Goal: Check status: Check status

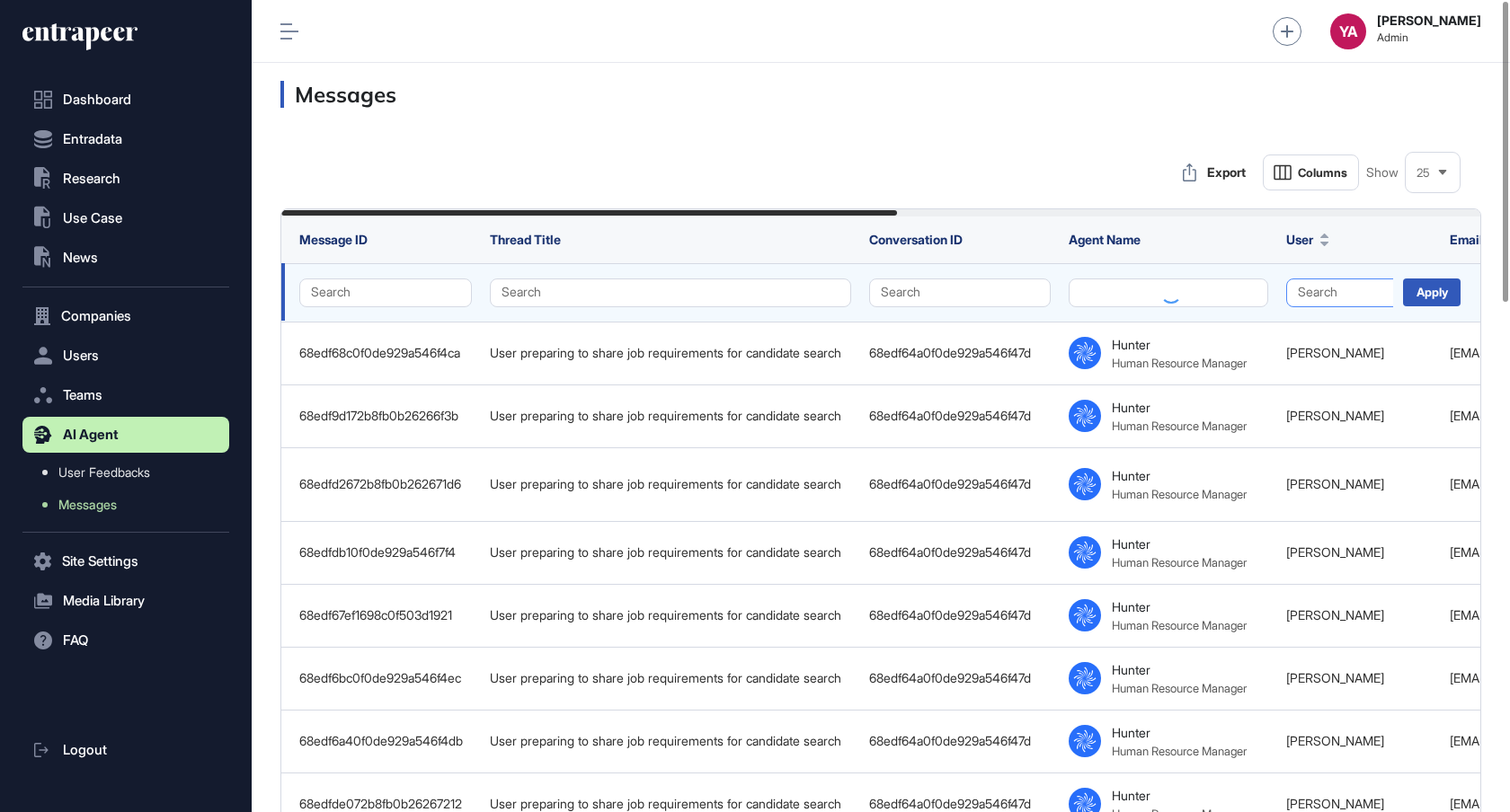
click at [1304, 284] on button "Search" at bounding box center [1359, 292] width 145 height 29
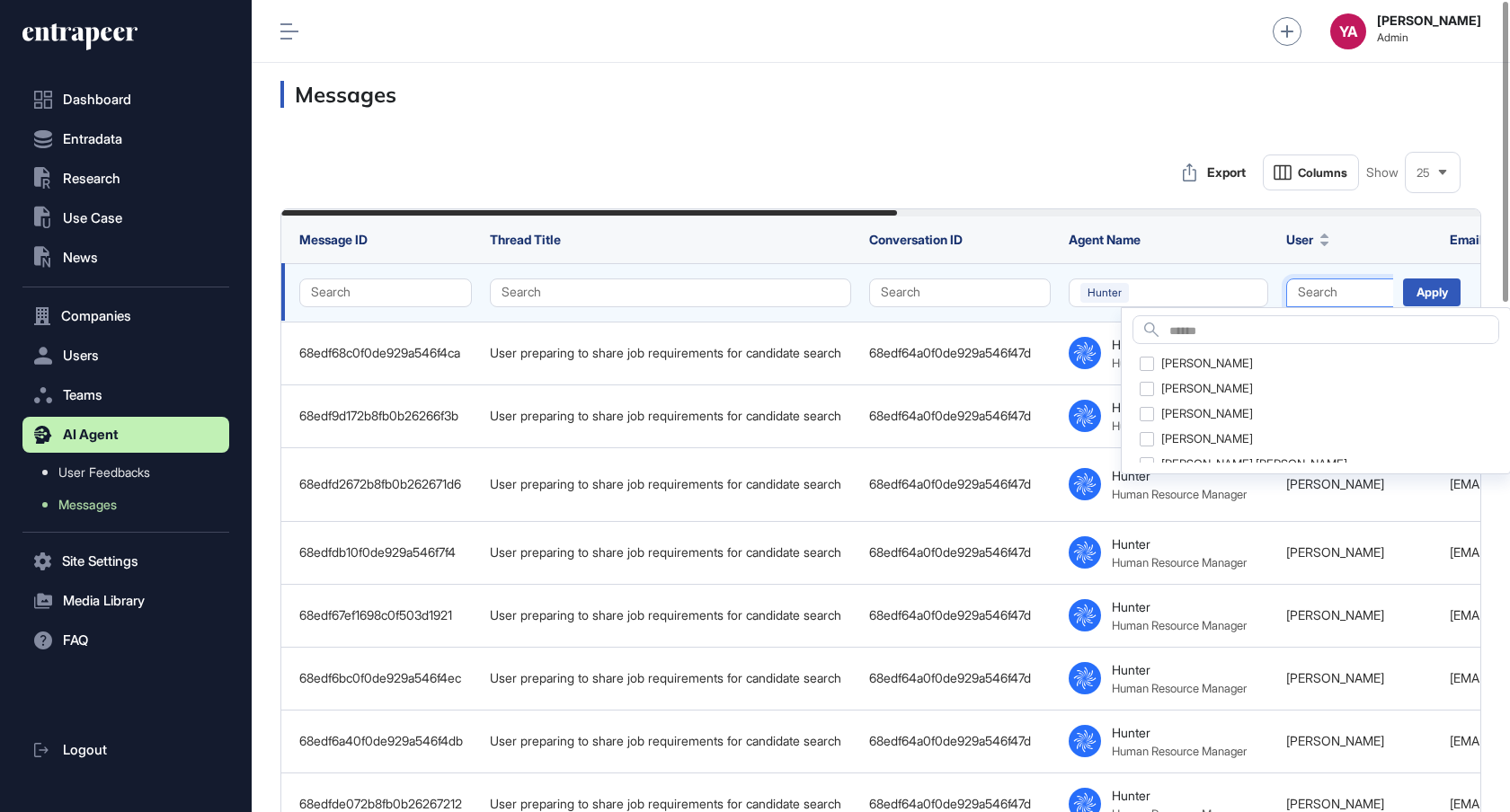
click at [1317, 291] on button "Search" at bounding box center [1359, 292] width 145 height 29
click at [1352, 289] on button "Search" at bounding box center [1359, 292] width 145 height 29
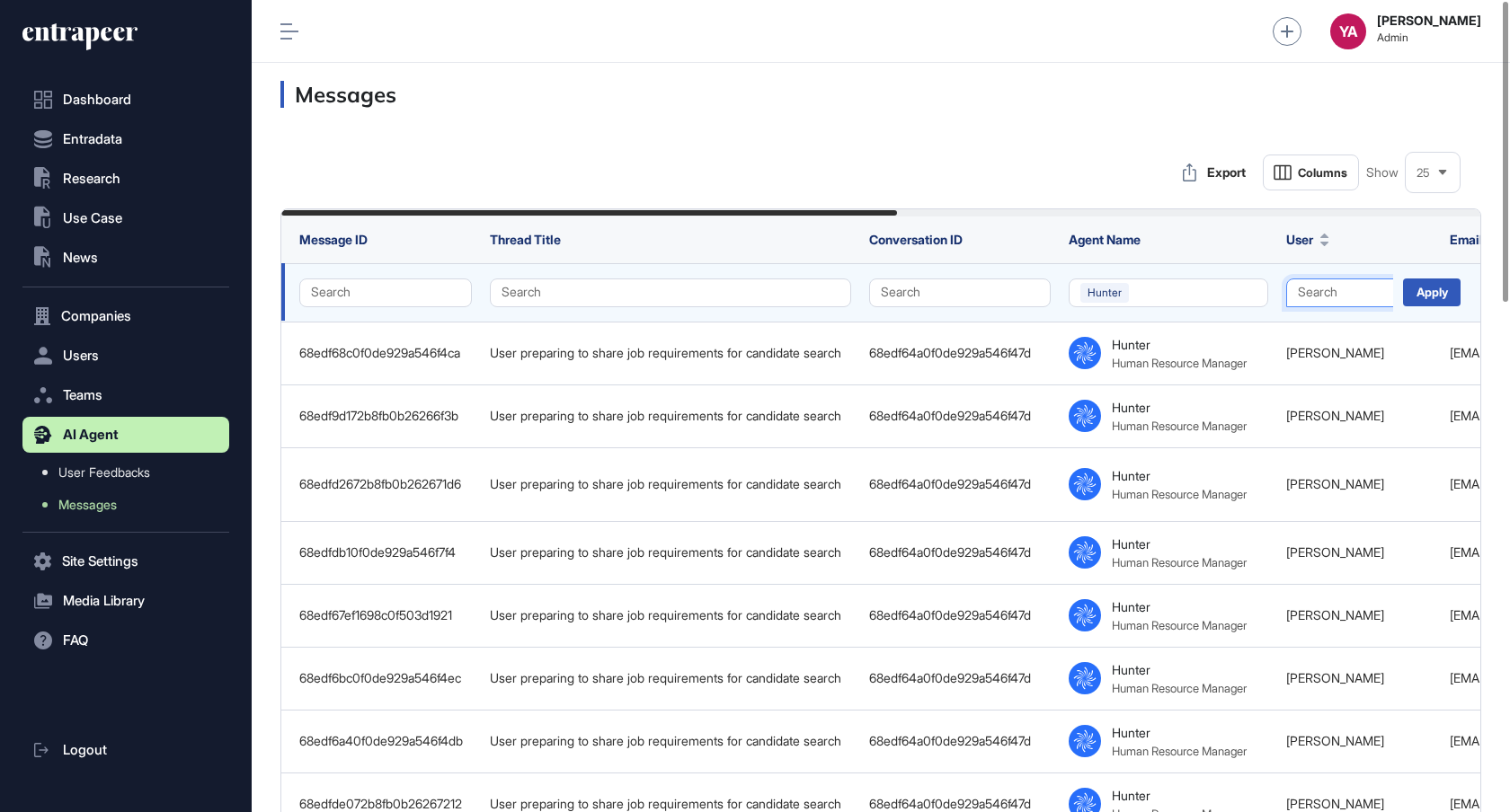
click at [1345, 289] on button "Search" at bounding box center [1359, 292] width 145 height 29
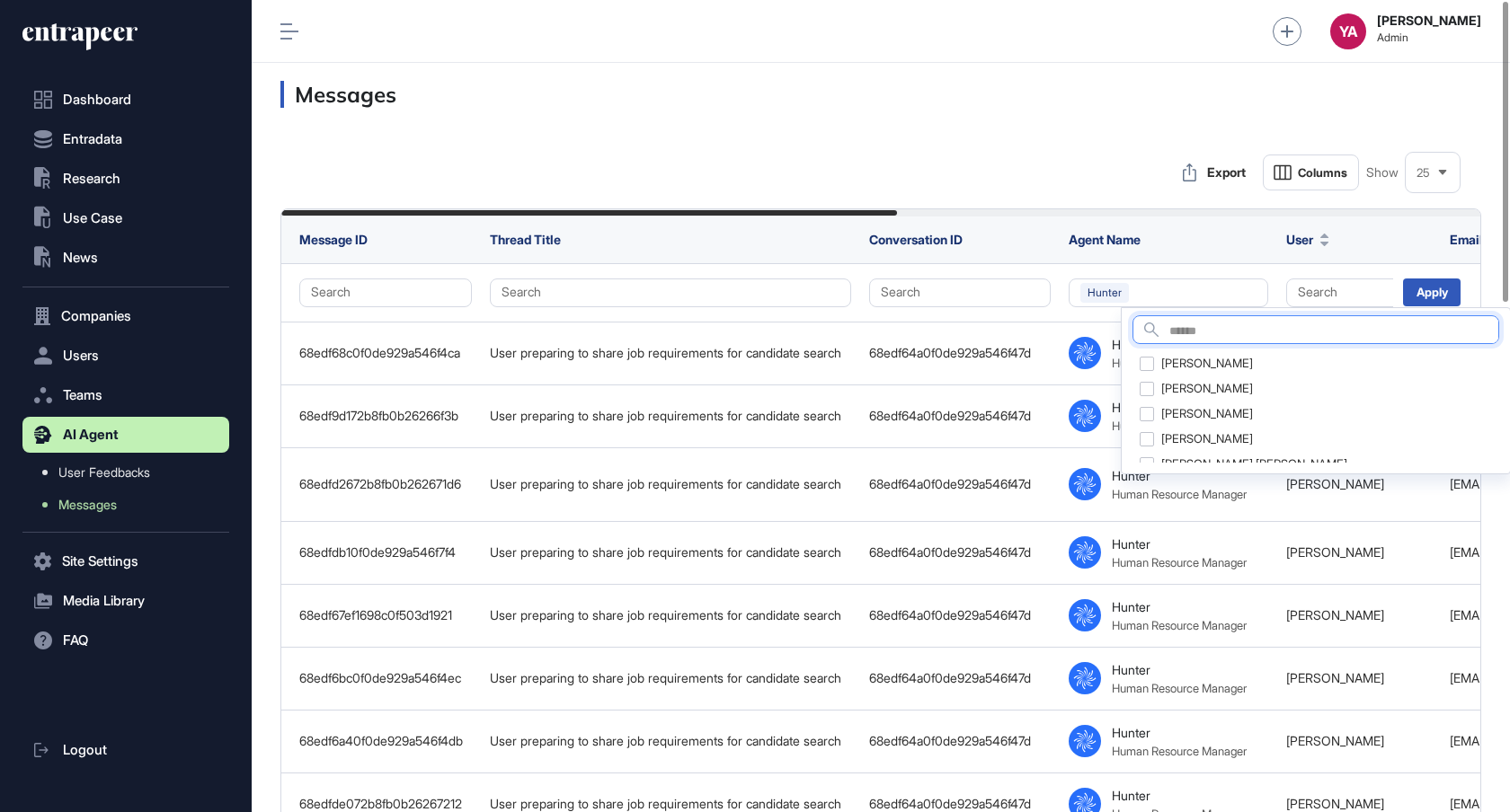
click at [1288, 334] on input "text" at bounding box center [1333, 332] width 329 height 24
type input "****"
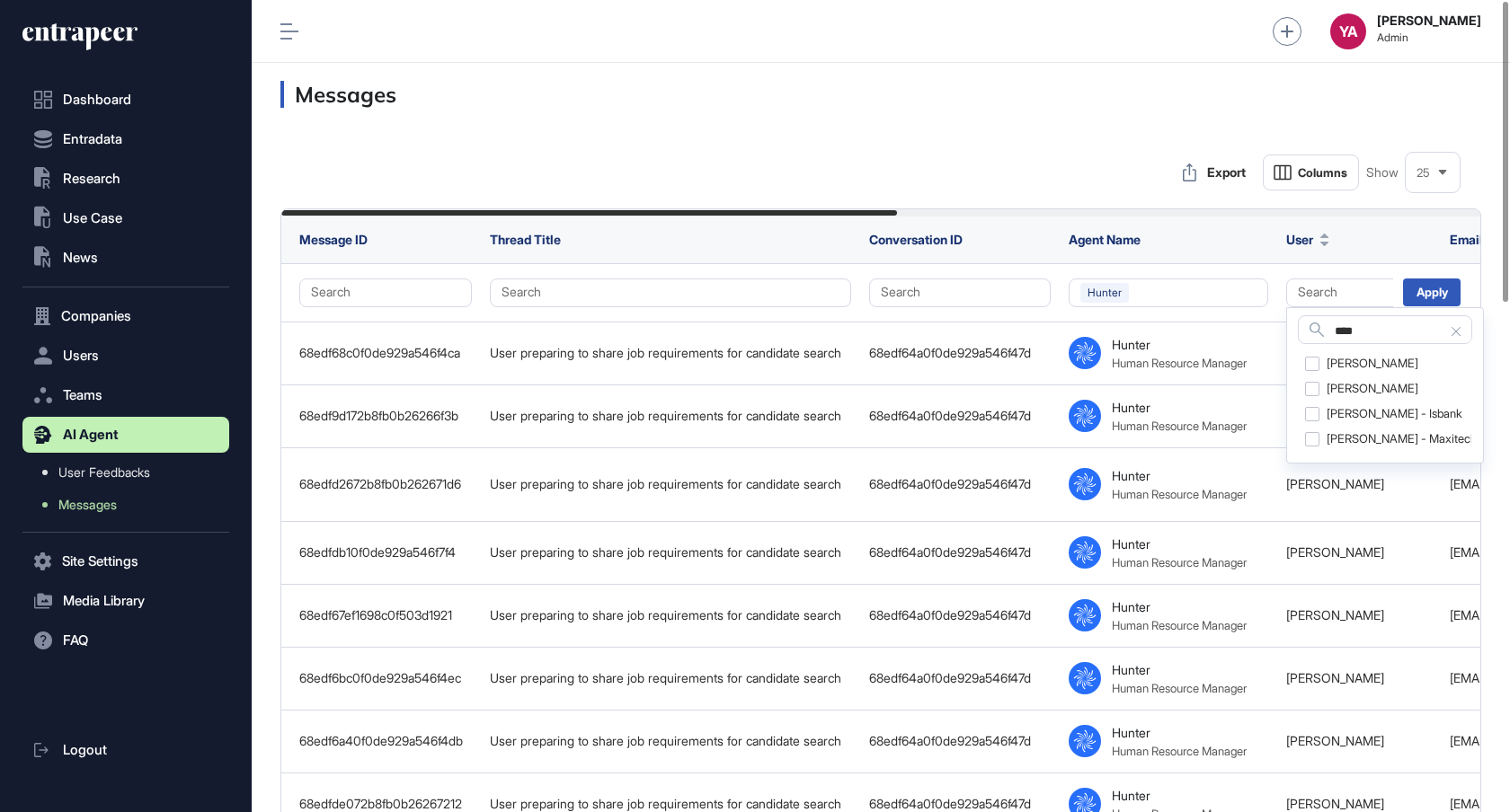
click at [1070, 183] on div "Export Columns Show 25" at bounding box center [881, 172] width 1201 height 36
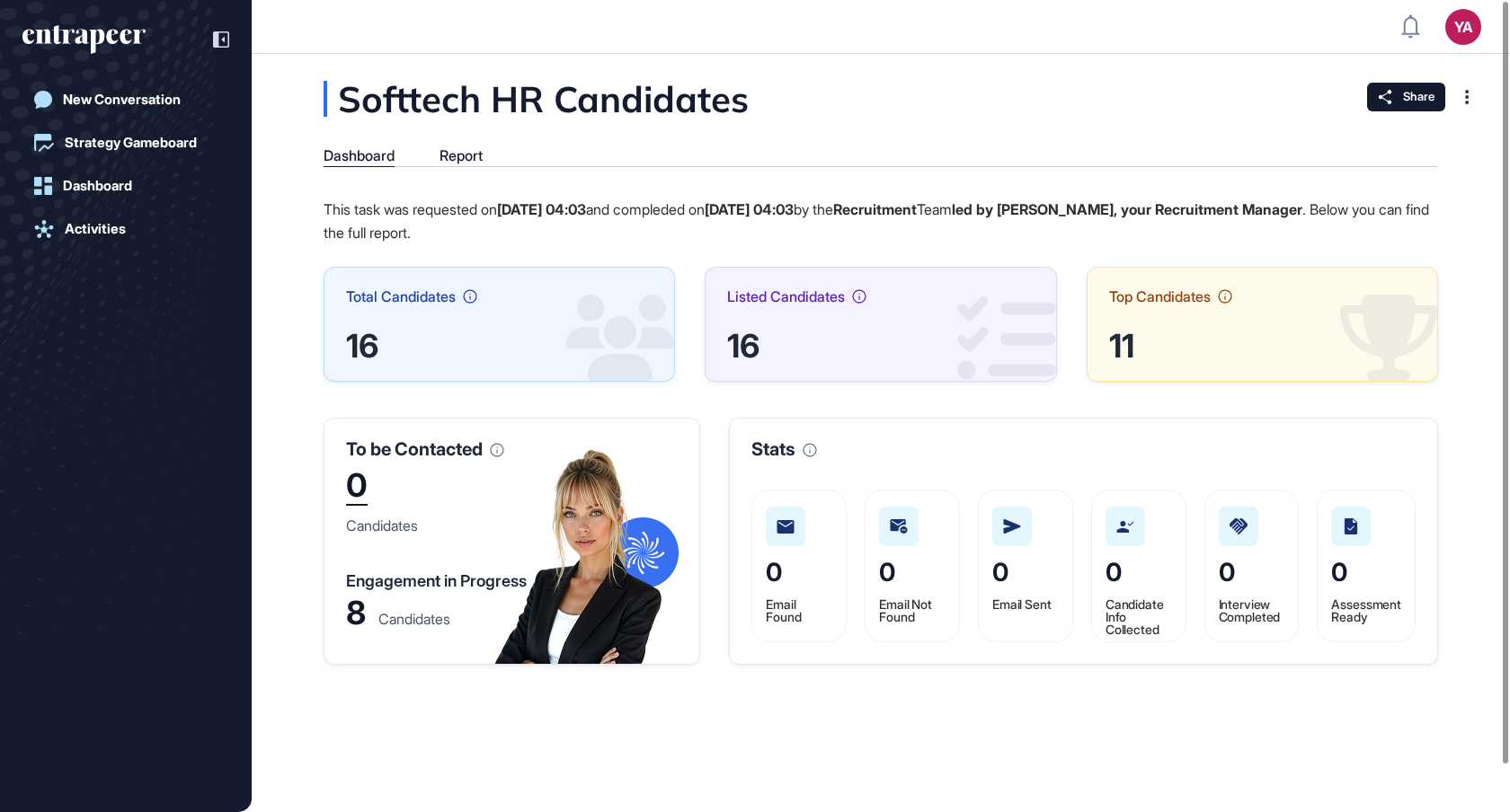
click at [645, 550] on div "0 Candidates Engagement in Progress 8 Candidates" at bounding box center [512, 548] width 332 height 157
click at [463, 460] on div "To be Contacted 0 Candidates Engagement in Progress 8 Candidates" at bounding box center [511, 541] width 377 height 247
click at [410, 584] on div "Engagement in Progress" at bounding box center [436, 581] width 181 height 16
click at [354, 604] on div "8" at bounding box center [356, 613] width 20 height 26
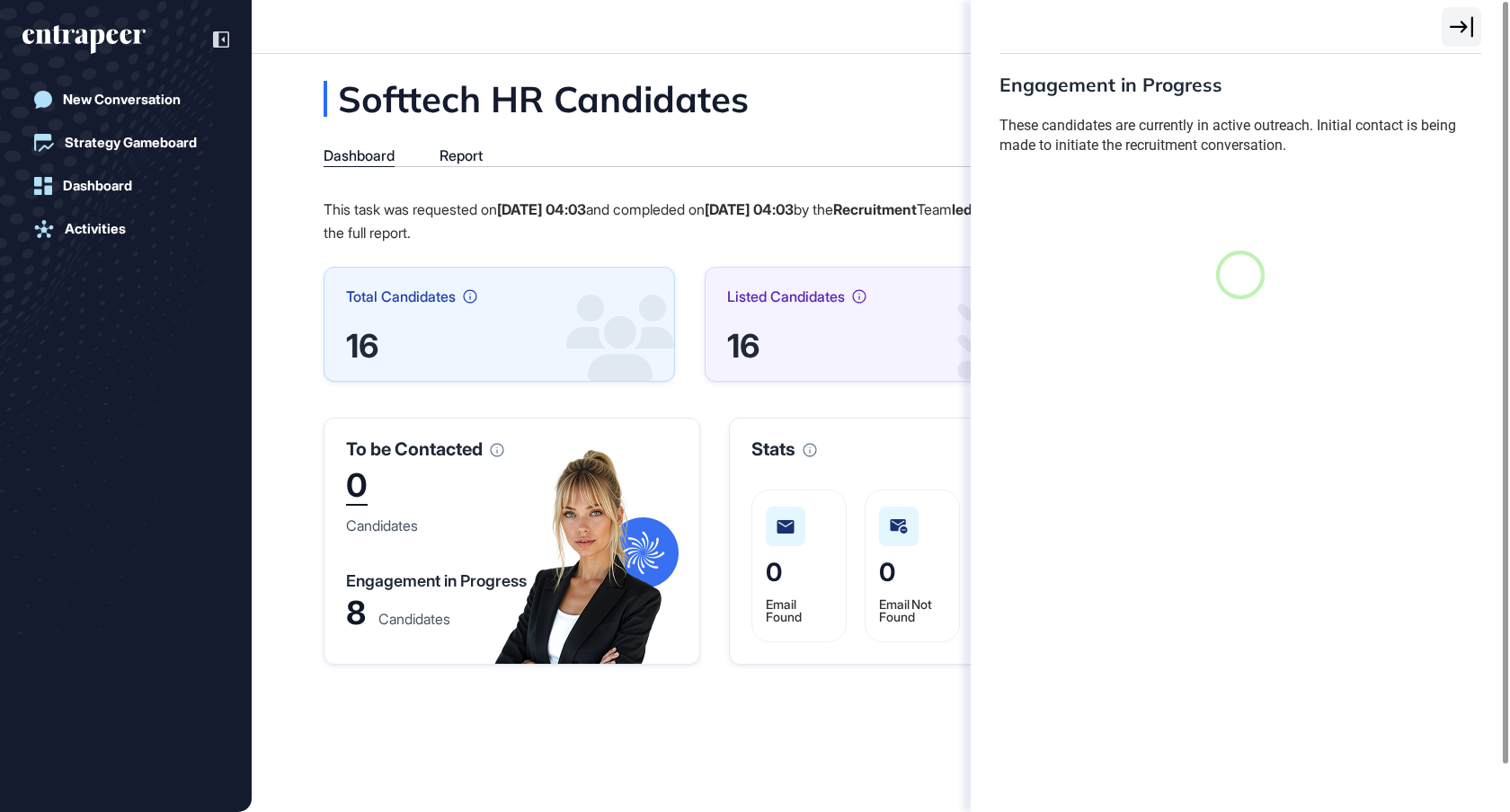
scroll to position [8, 1]
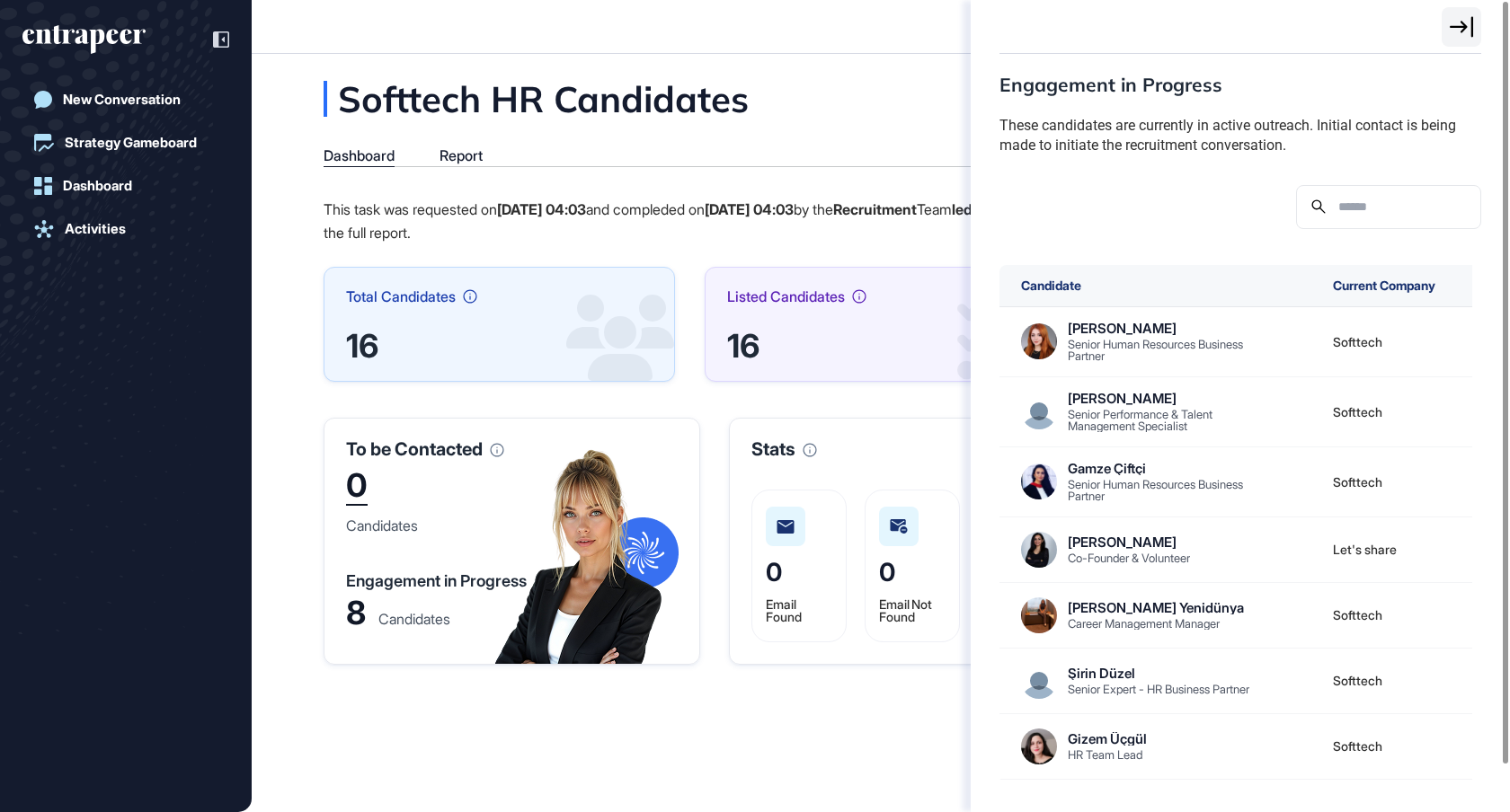
click at [370, 614] on div "Engagement in Progress These candidates are currently in active outreach. Initi…" at bounding box center [755, 406] width 1510 height 812
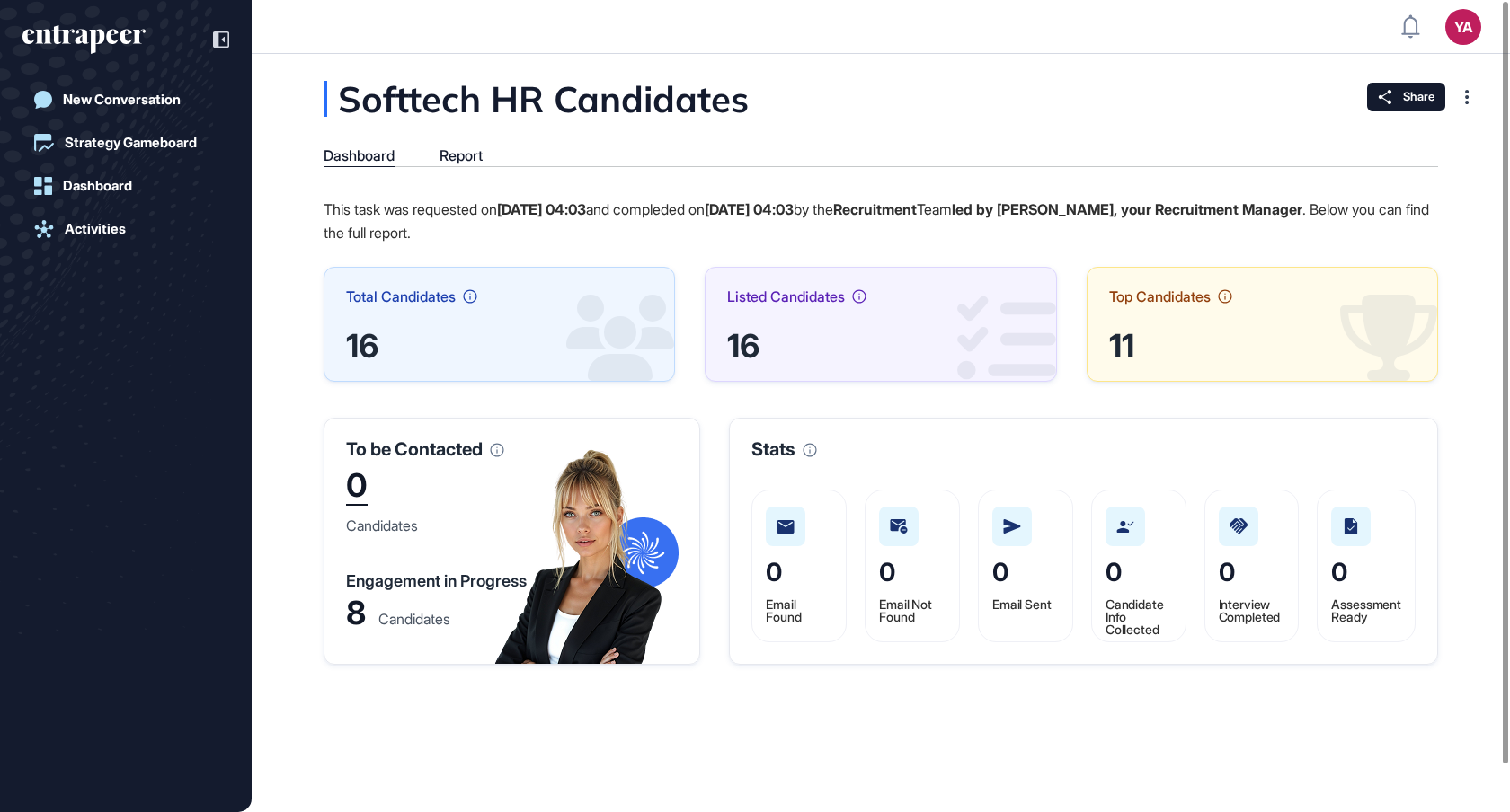
click at [354, 606] on div "8" at bounding box center [356, 613] width 20 height 26
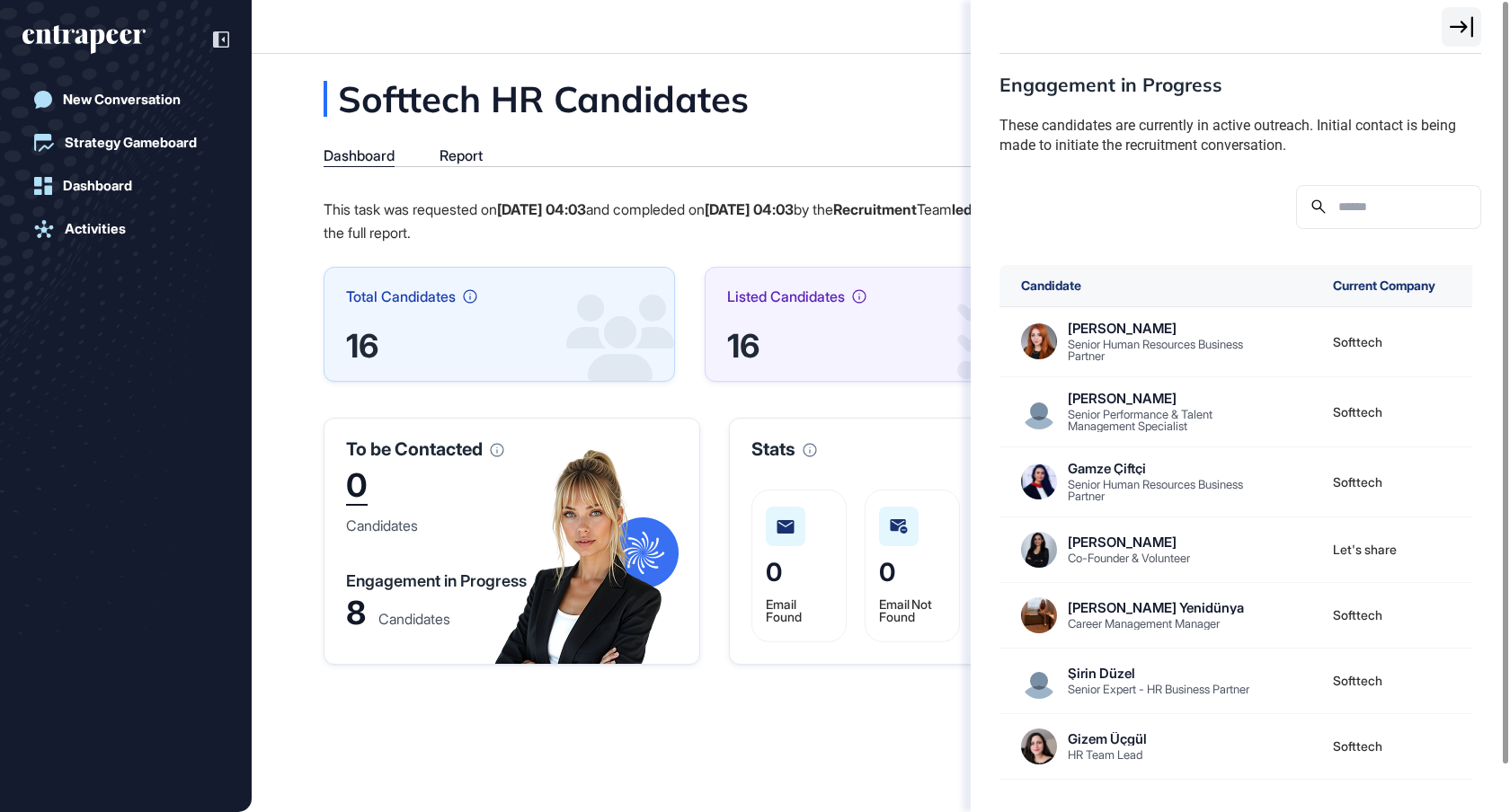
click at [471, 581] on div "Engagement in Progress These candidates are currently in active outreach. Initi…" at bounding box center [755, 406] width 1510 height 812
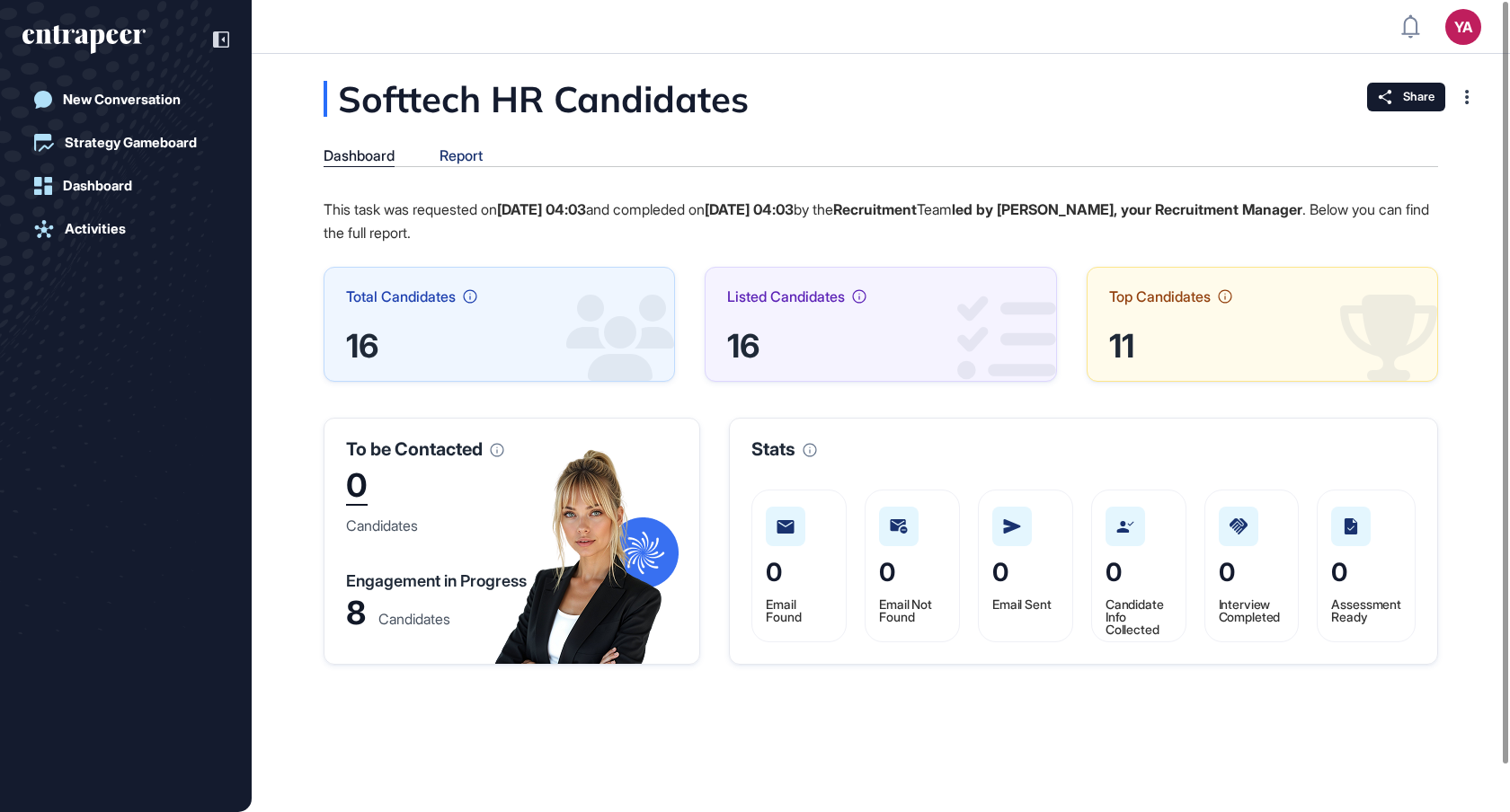
click at [456, 152] on div "Report" at bounding box center [460, 155] width 43 height 17
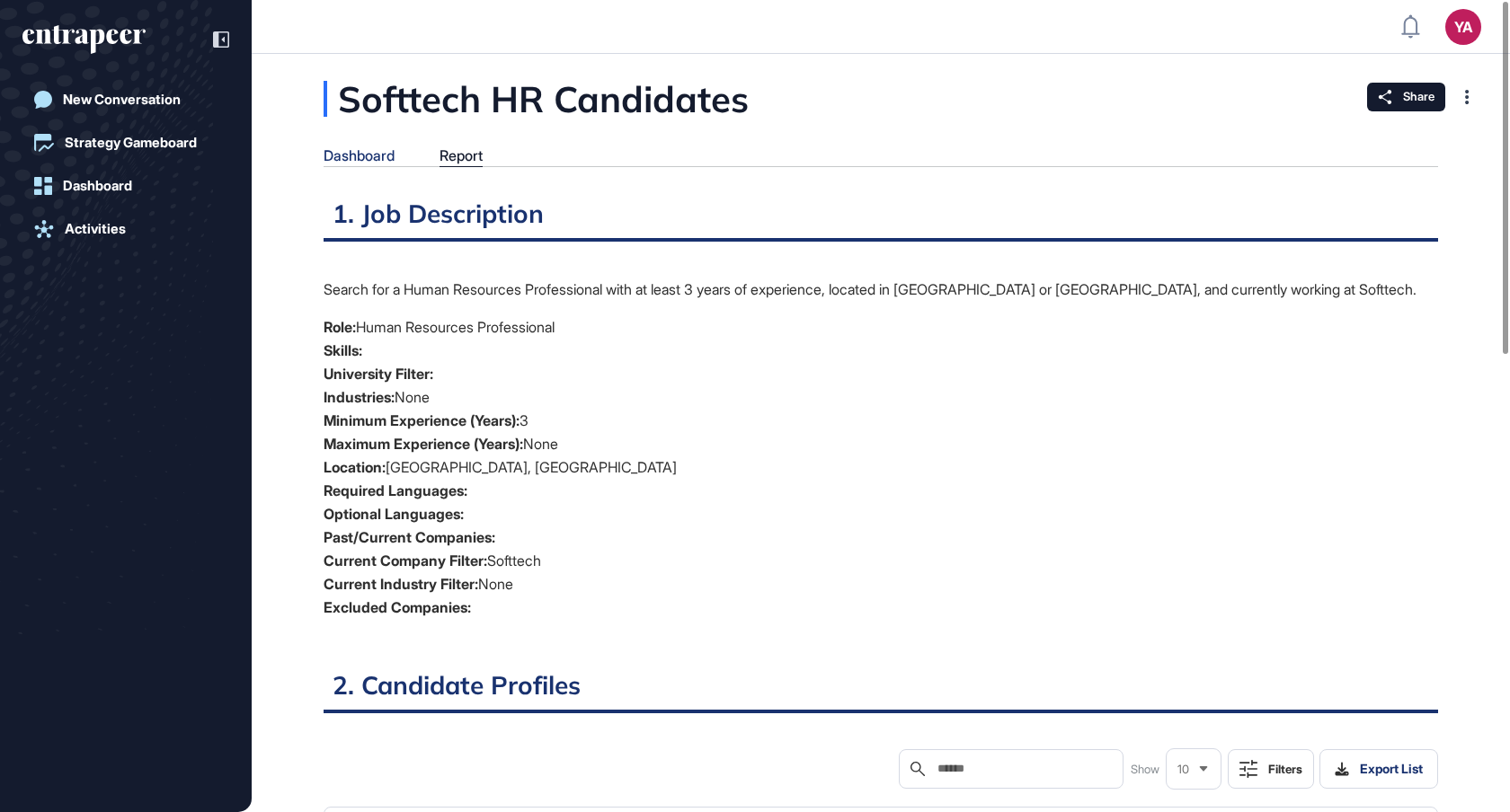
click at [366, 160] on div "Dashboard" at bounding box center [358, 155] width 71 height 17
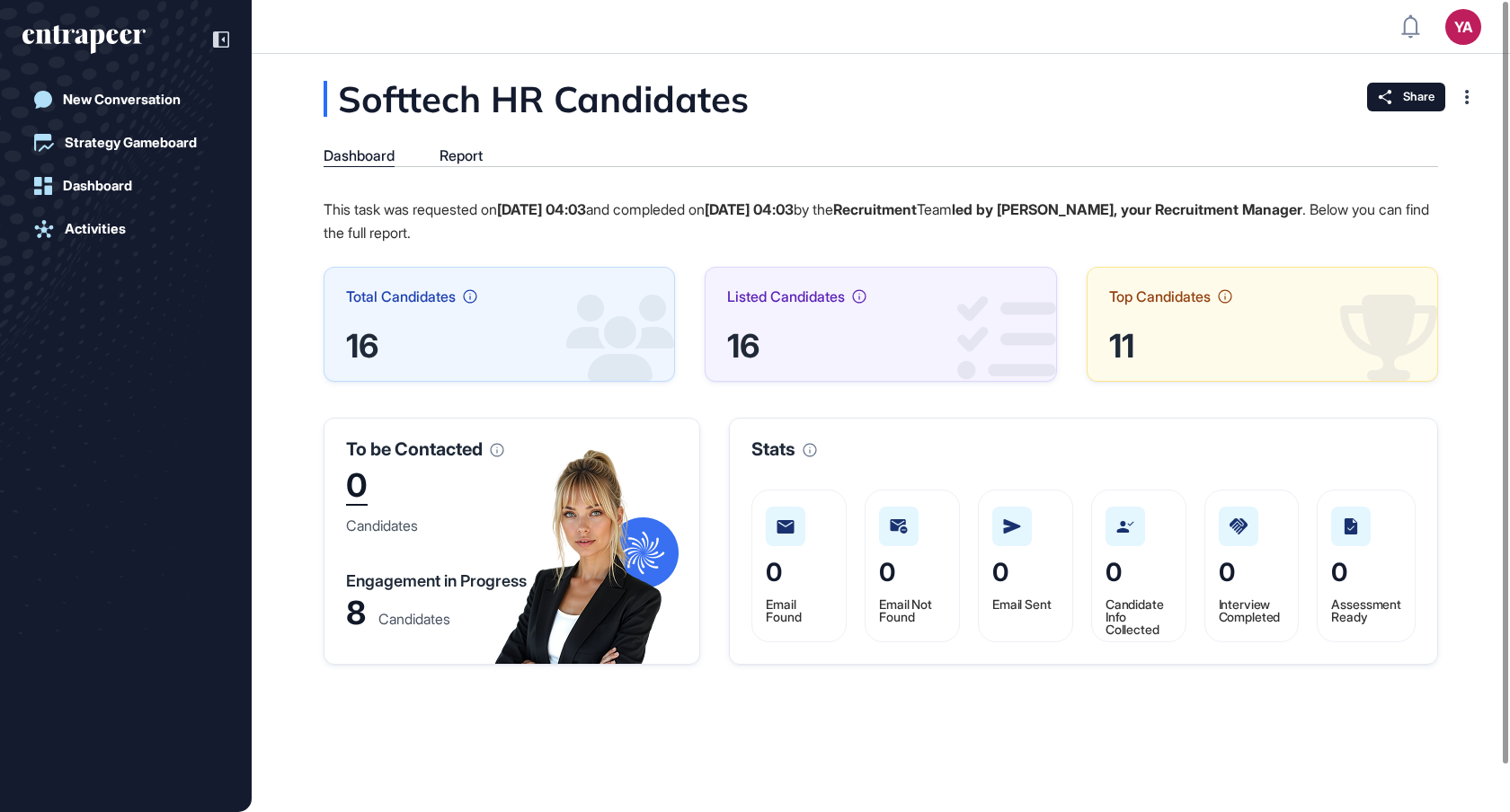
click at [453, 721] on div "Softtech HR Candidates Dashboard Report This task was requested on [DATE] 04:03…" at bounding box center [881, 432] width 1258 height 758
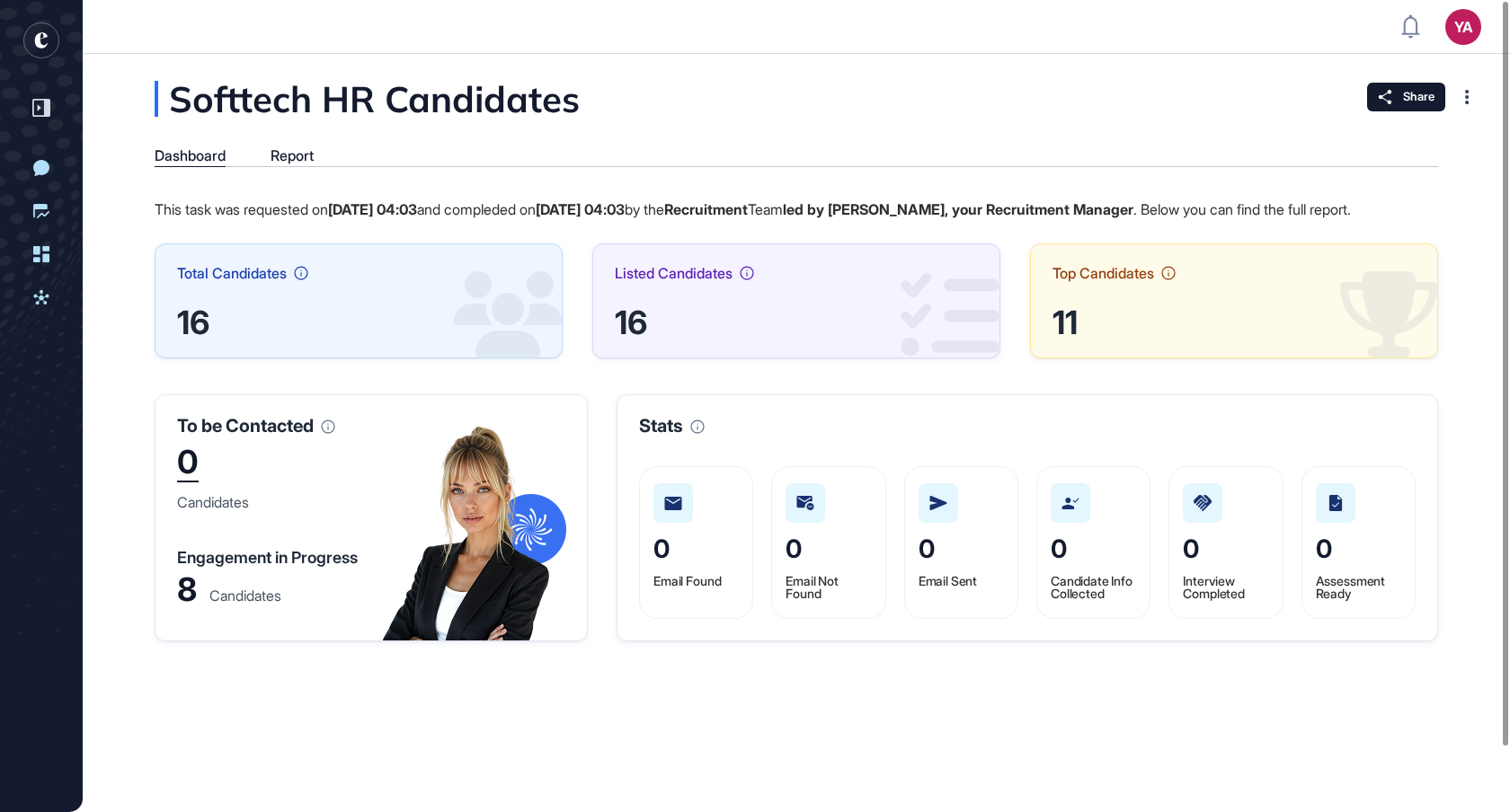
scroll to position [812, 752]
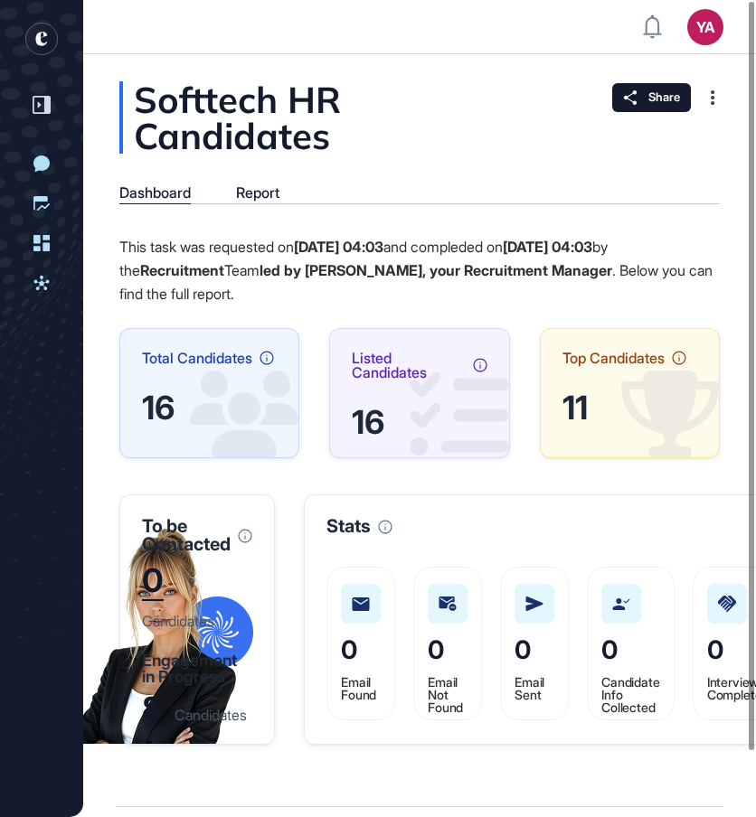
click at [159, 669] on div "Engagement in Progress" at bounding box center [197, 669] width 110 height 33
drag, startPoint x: 232, startPoint y: 679, endPoint x: 115, endPoint y: 660, distance: 119.0
click at [115, 660] on div "Softtech HR Candidates Dashboard Report This task was requested on [DATE] 04:03…" at bounding box center [419, 413] width 673 height 664
click at [280, 612] on div "To be Contacted 0 Candidates Engagement in Progress 8 Candidates Stats 0 Email …" at bounding box center [419, 619] width 600 height 250
click at [221, 663] on div "Engagement in Progress" at bounding box center [197, 669] width 110 height 33
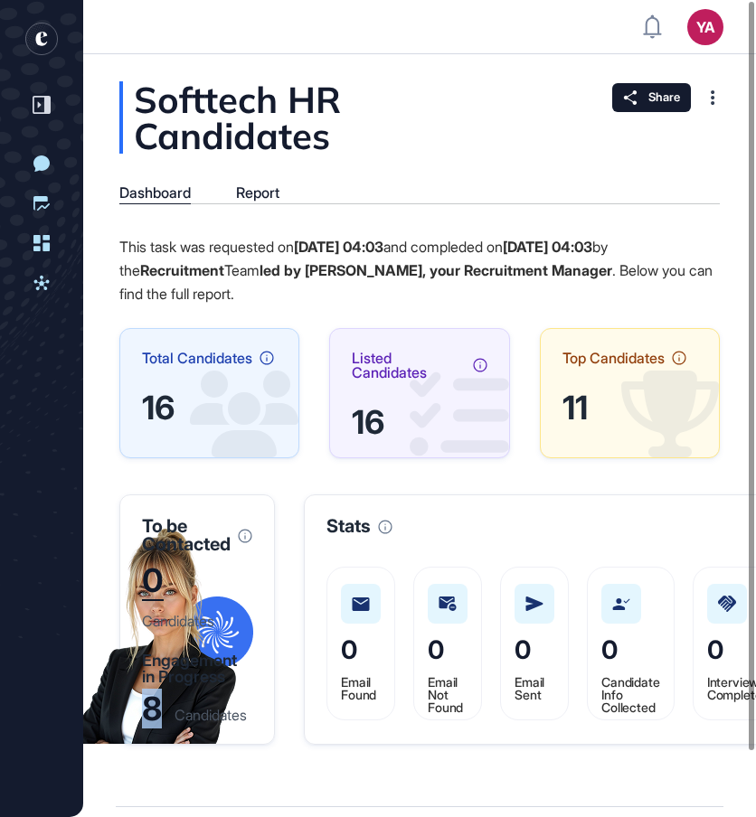
drag, startPoint x: 165, startPoint y: 705, endPoint x: 142, endPoint y: 705, distance: 23.5
click at [142, 705] on div "8 Candidates" at bounding box center [197, 709] width 110 height 26
click at [287, 674] on div "To be Contacted 0 Candidates Engagement in Progress 8 Candidates Stats 0 Email …" at bounding box center [419, 619] width 600 height 250
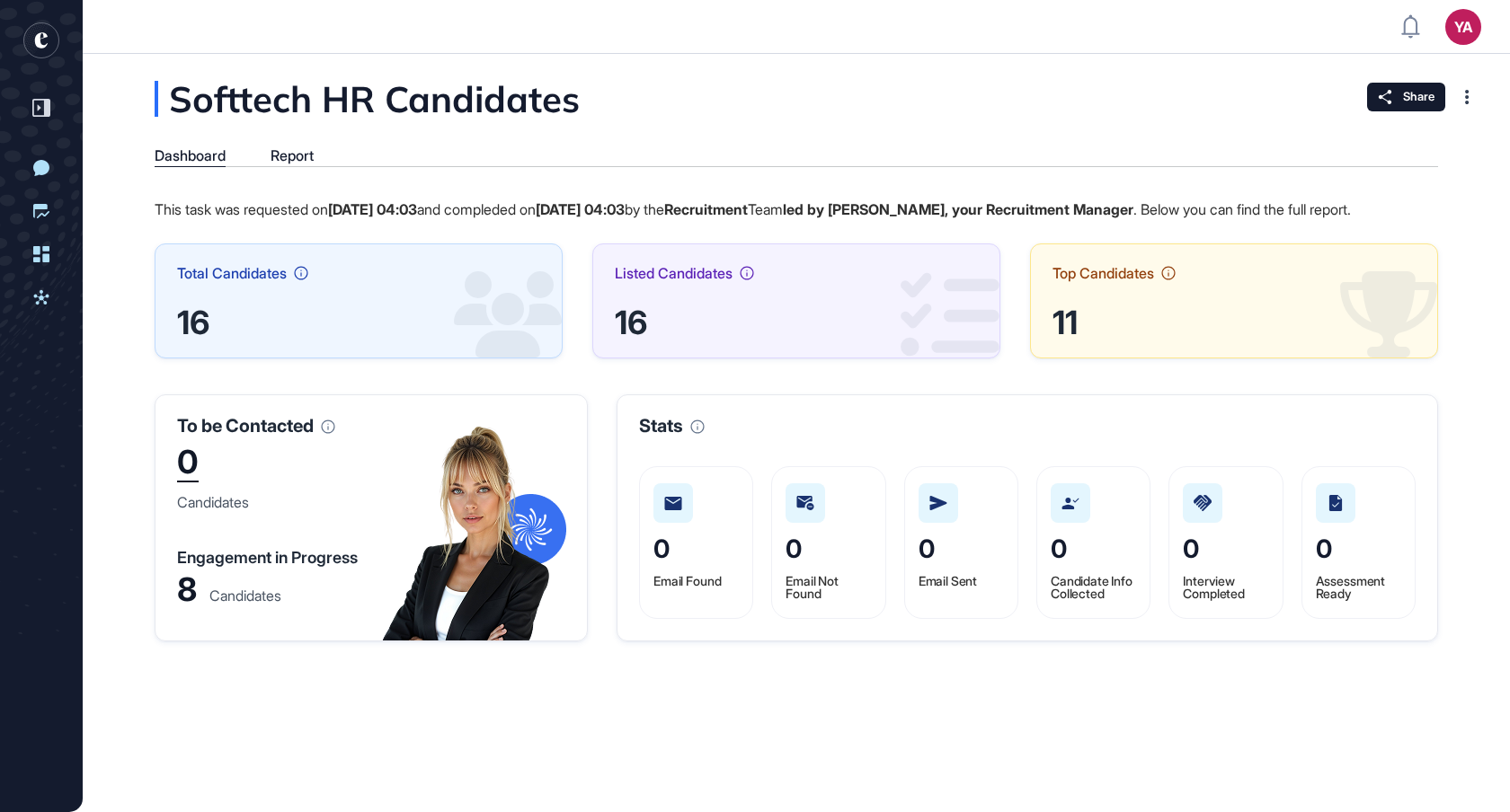
scroll to position [812, 1510]
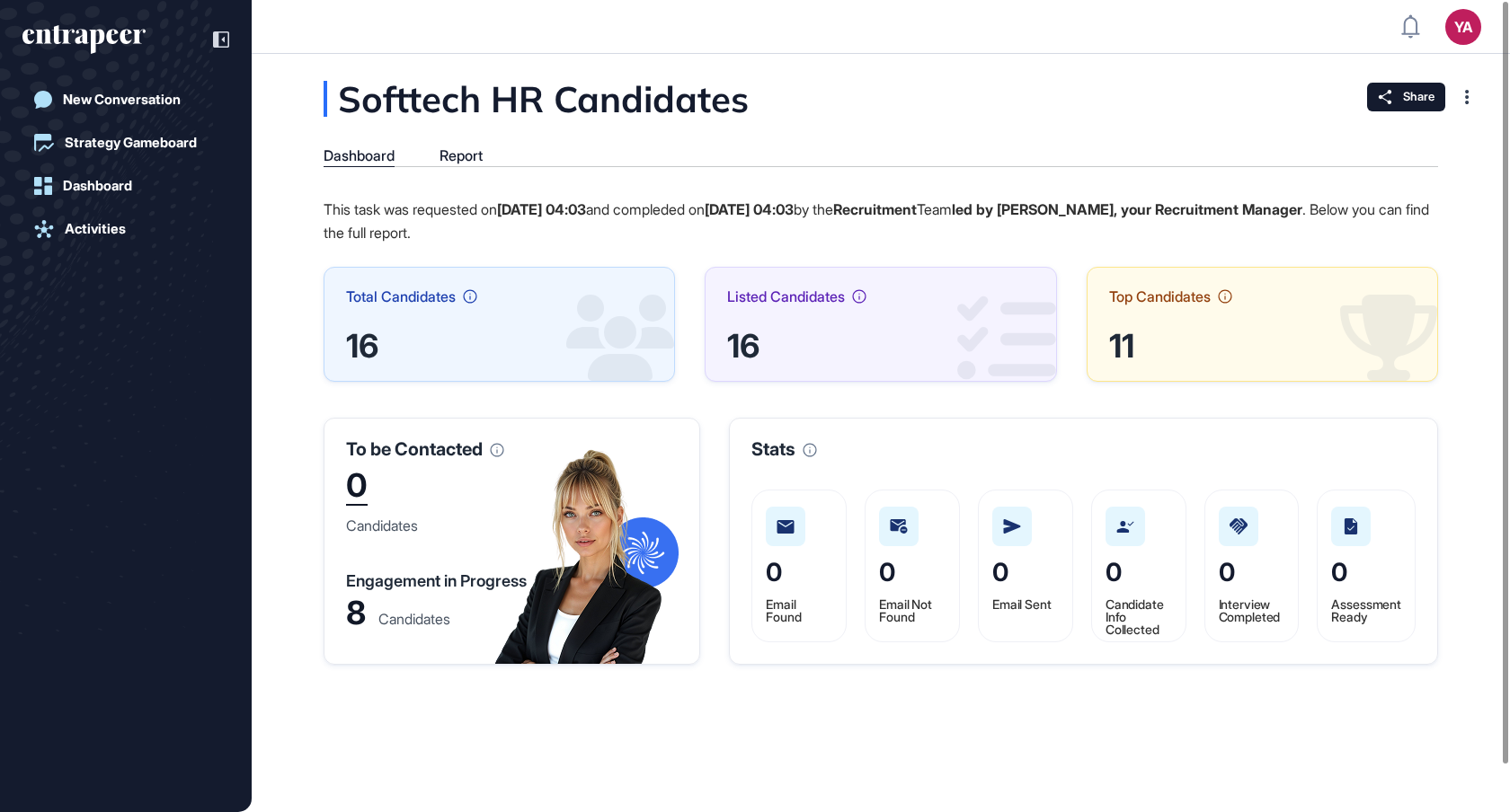
click at [372, 356] on div "16" at bounding box center [499, 345] width 306 height 27
click at [754, 354] on div "16" at bounding box center [880, 345] width 306 height 27
click at [447, 154] on div "Report" at bounding box center [460, 155] width 43 height 17
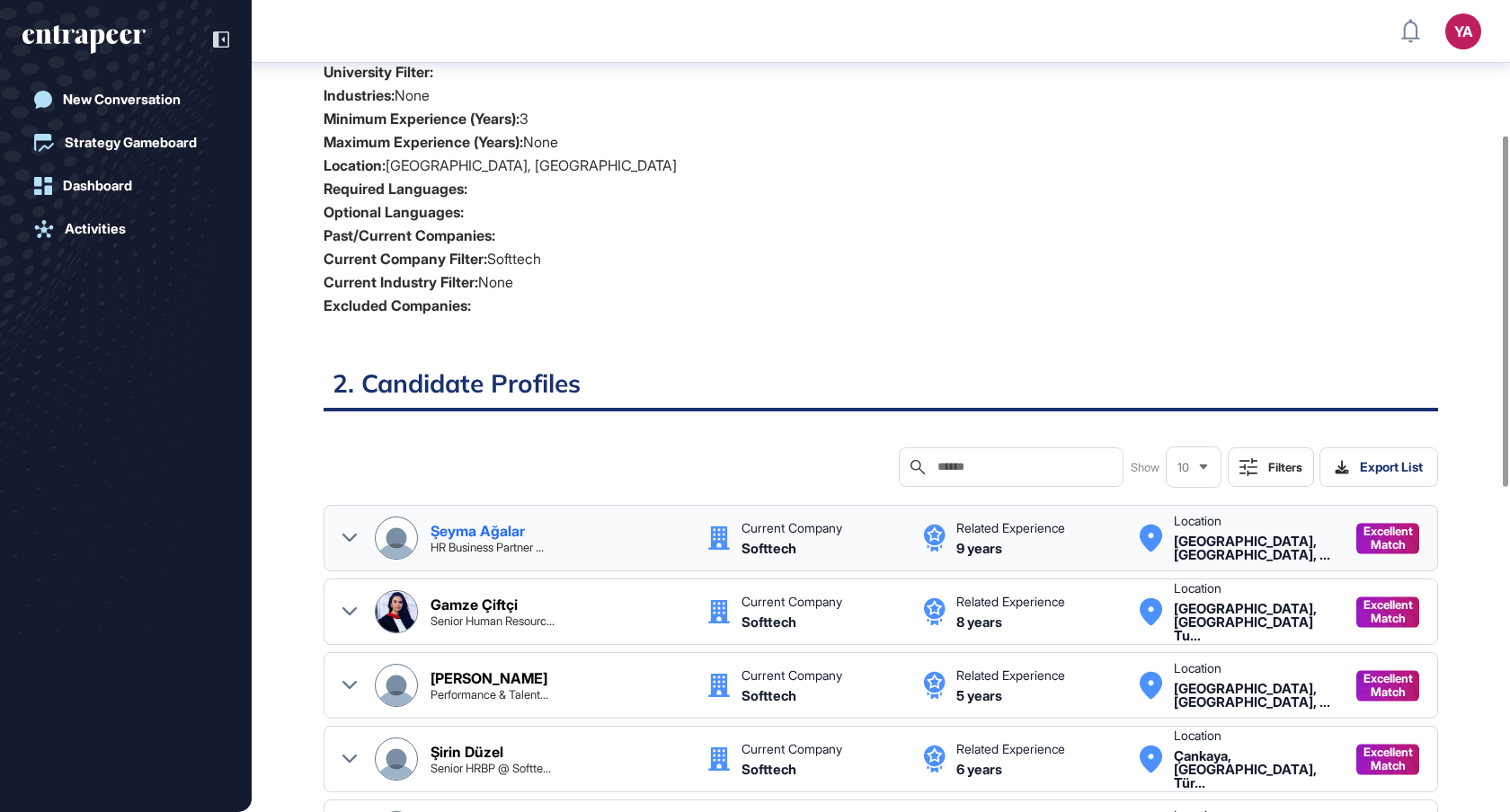
scroll to position [312, 0]
click at [350, 535] on icon at bounding box center [349, 537] width 14 height 14
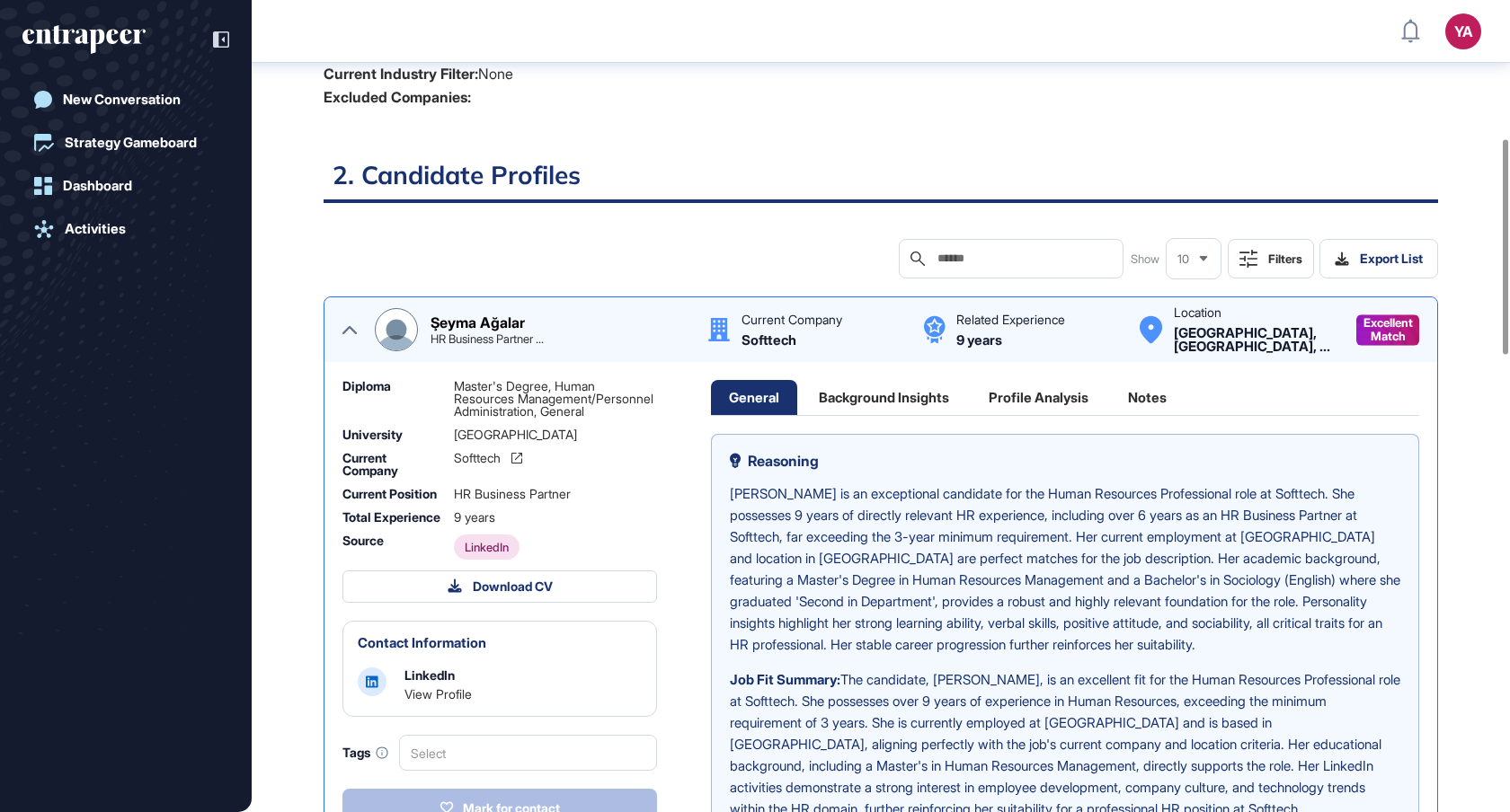
scroll to position [549, 0]
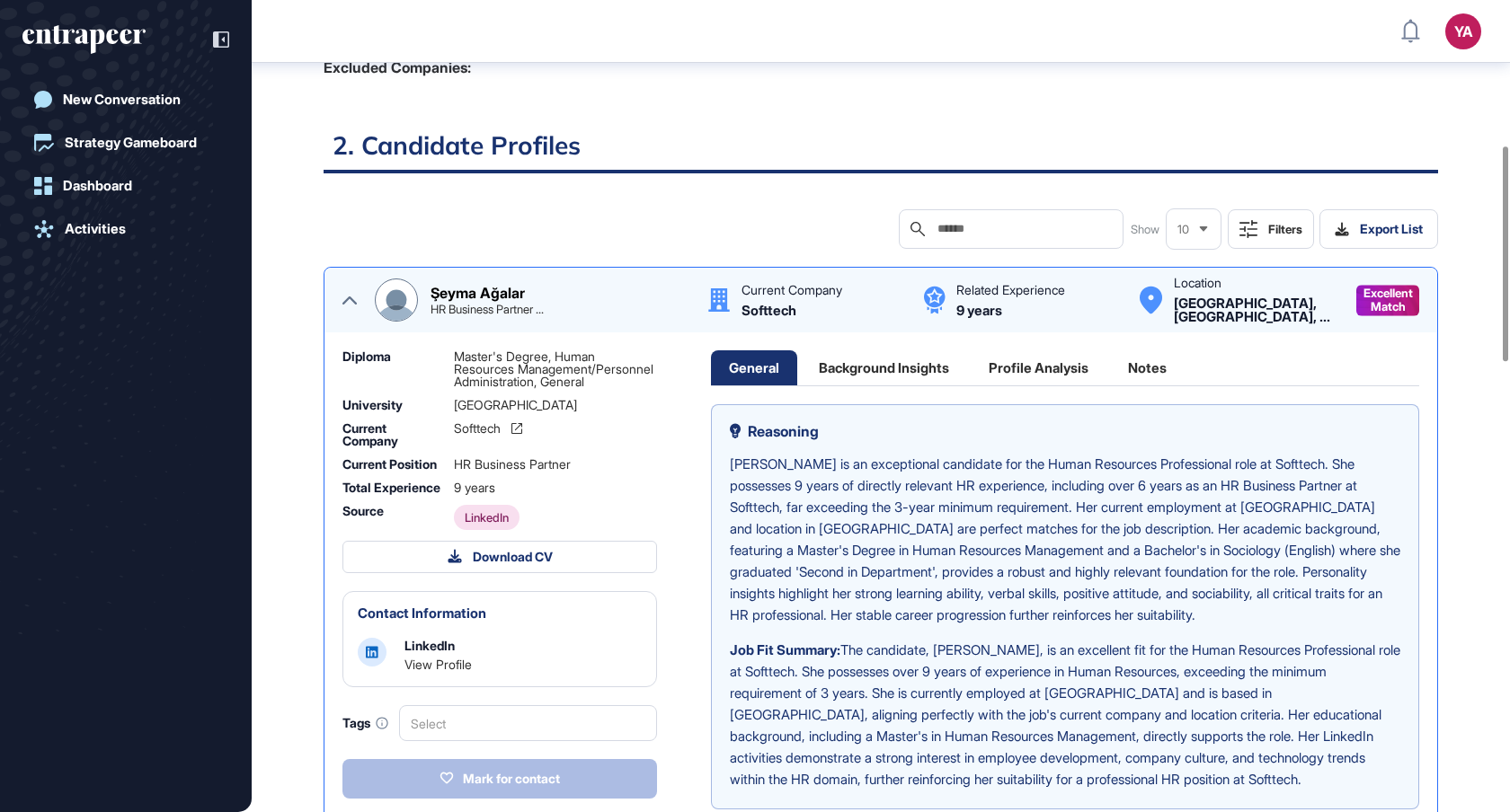
click at [464, 672] on link "View Profile" at bounding box center [438, 664] width 68 height 15
click at [351, 293] on icon at bounding box center [349, 300] width 14 height 14
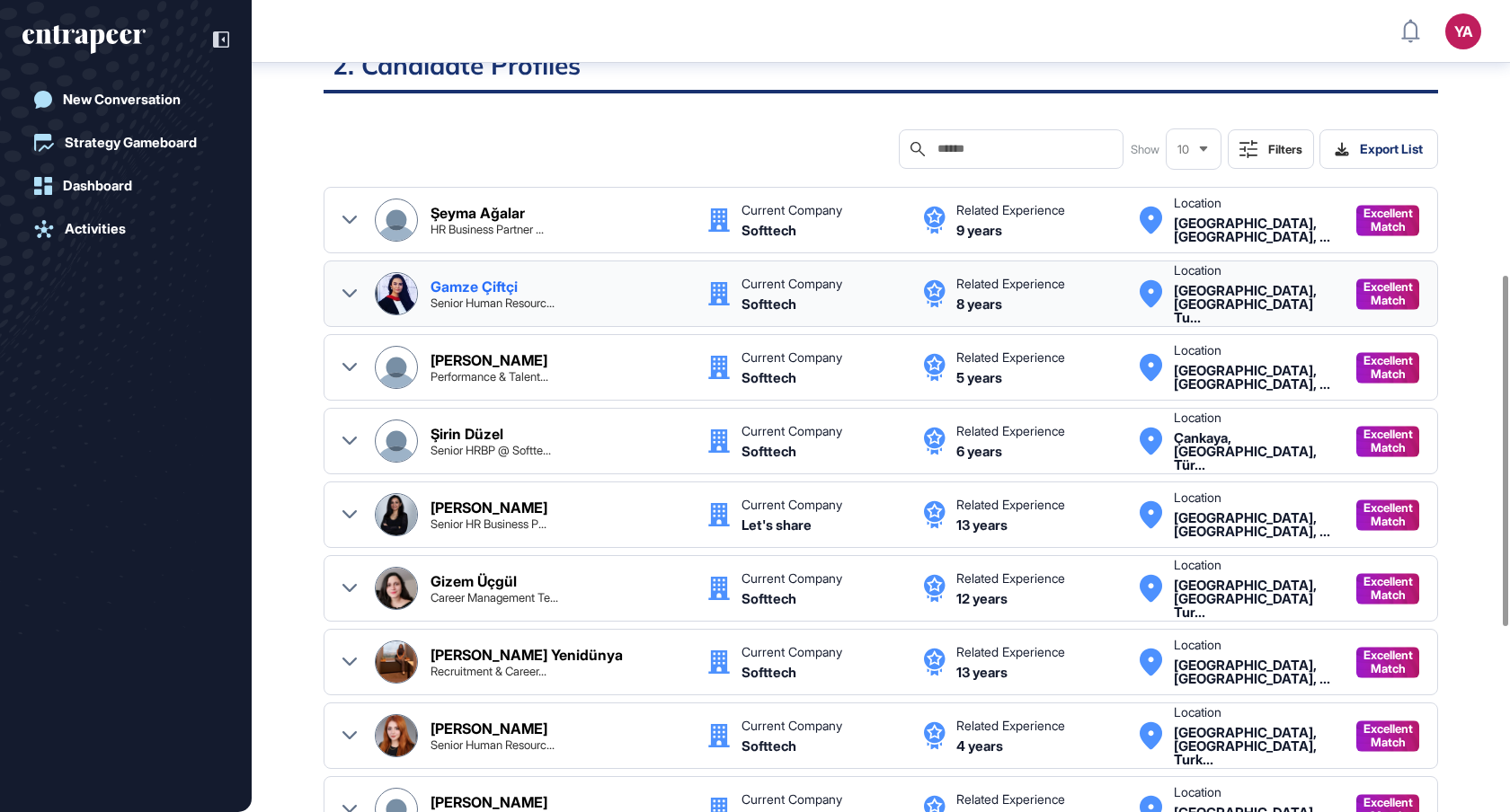
scroll to position [616, 0]
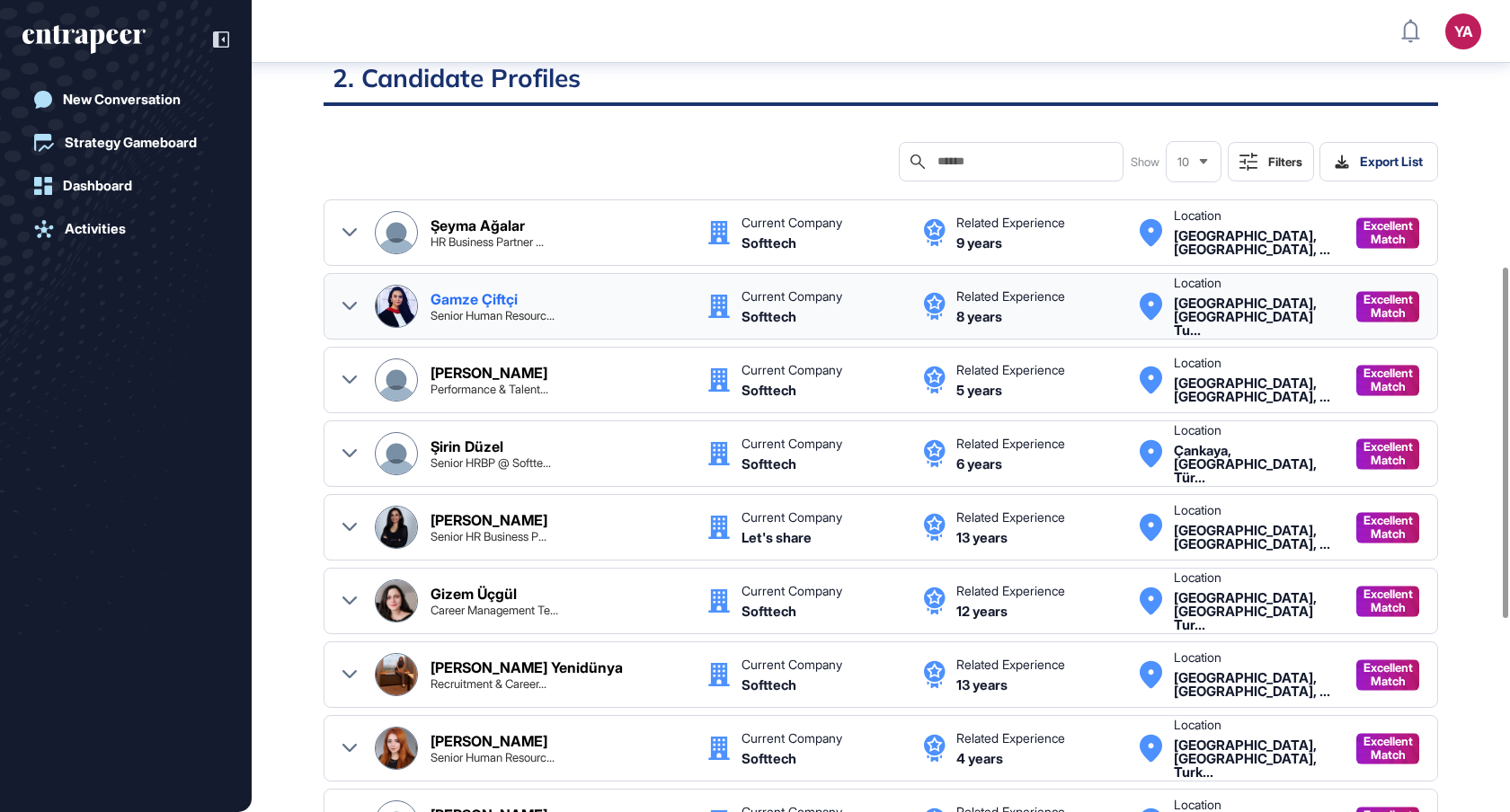
click at [352, 305] on icon at bounding box center [349, 306] width 14 height 8
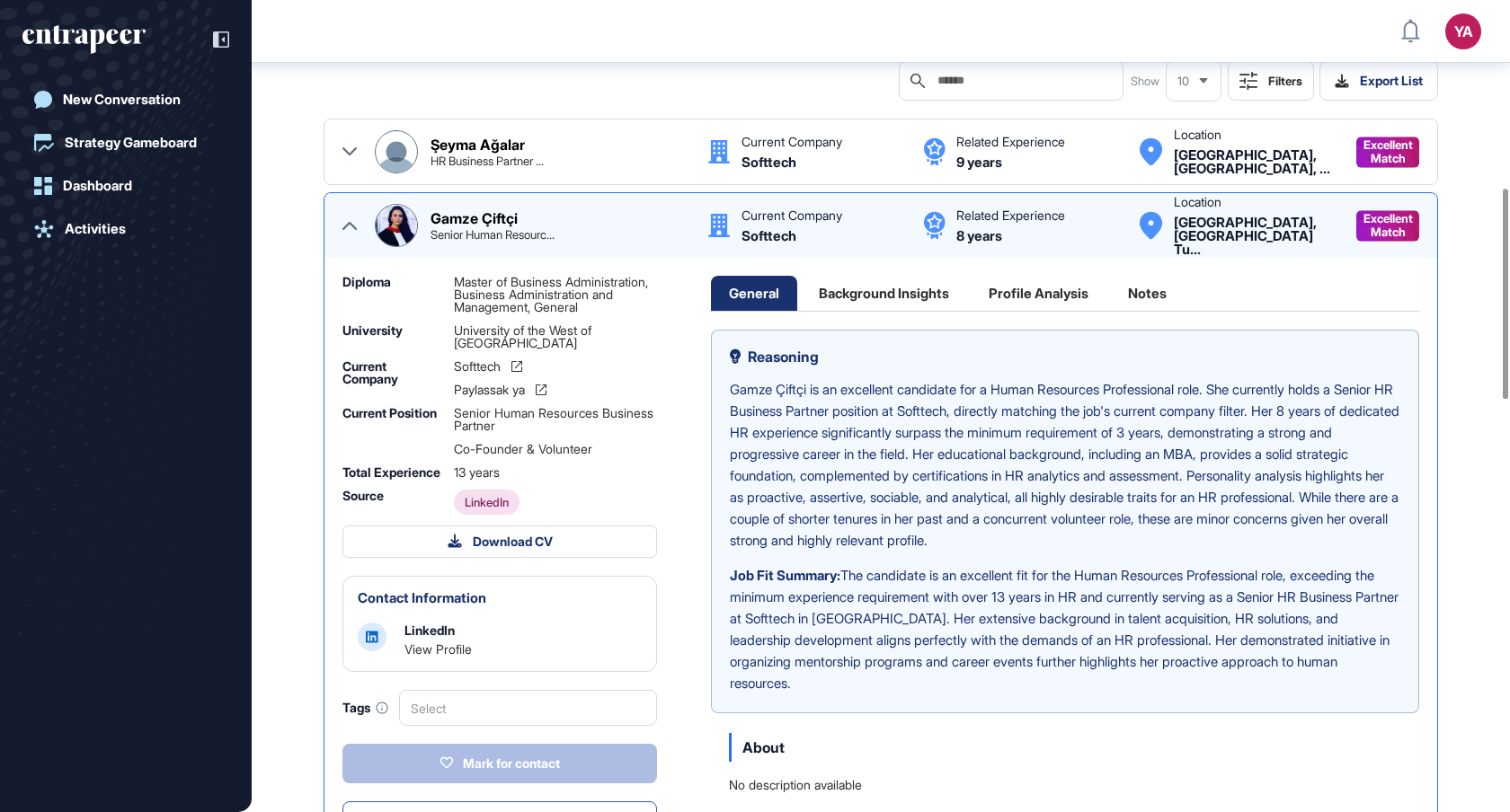
scroll to position [725, 0]
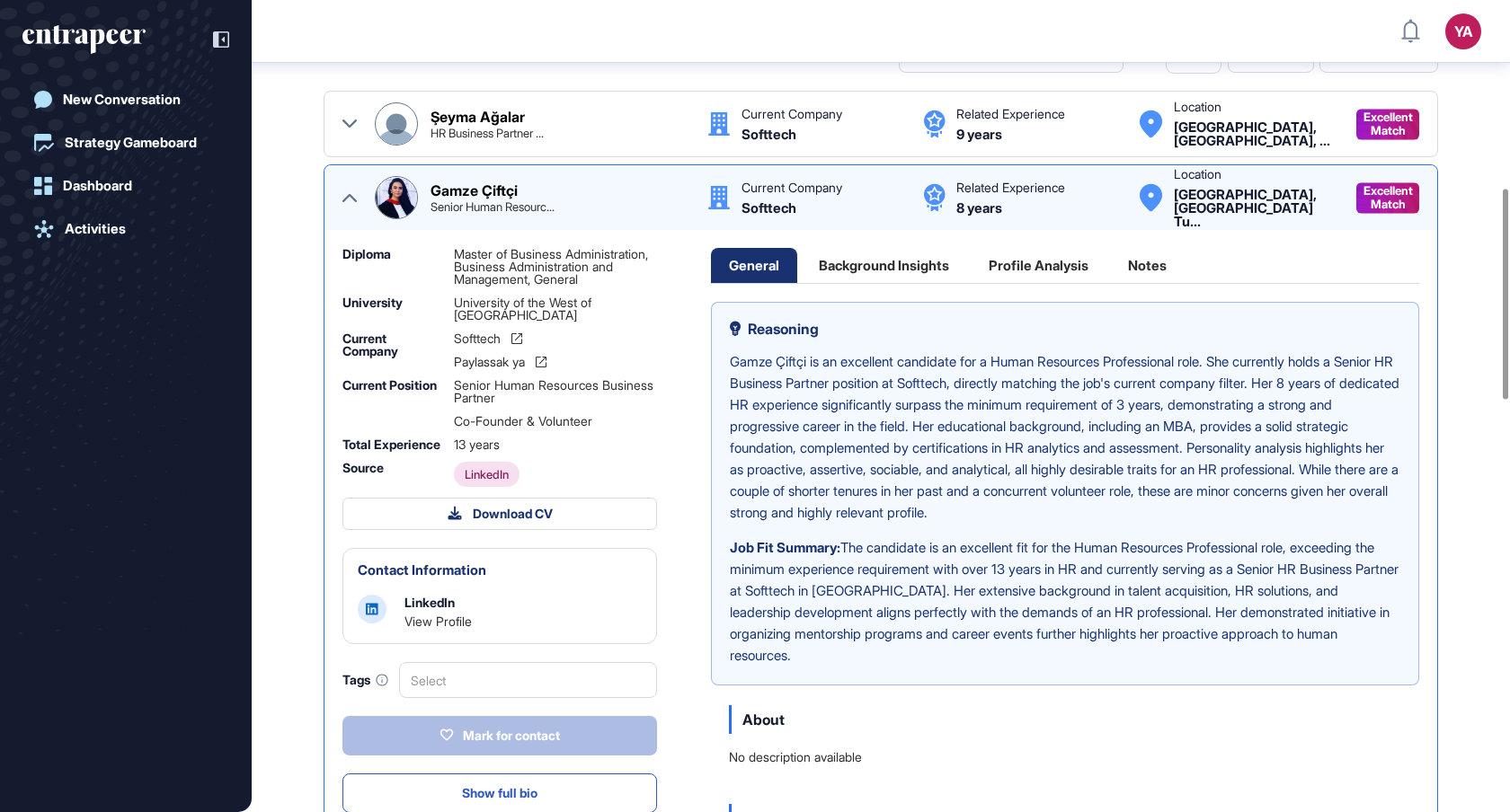
click at [450, 625] on link "View Profile" at bounding box center [438, 620] width 68 height 15
